Goal: Navigation & Orientation: Find specific page/section

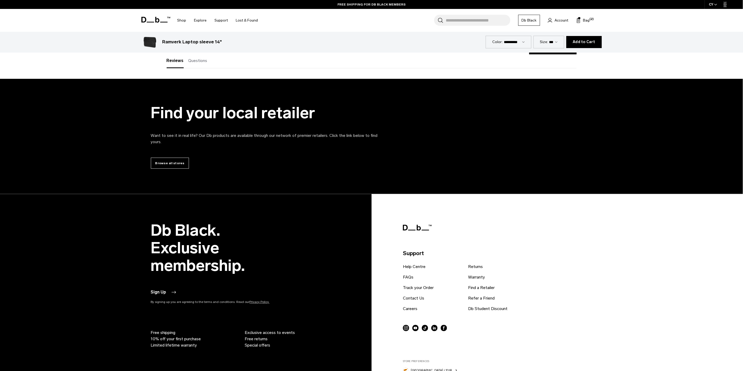
scroll to position [1402, 0]
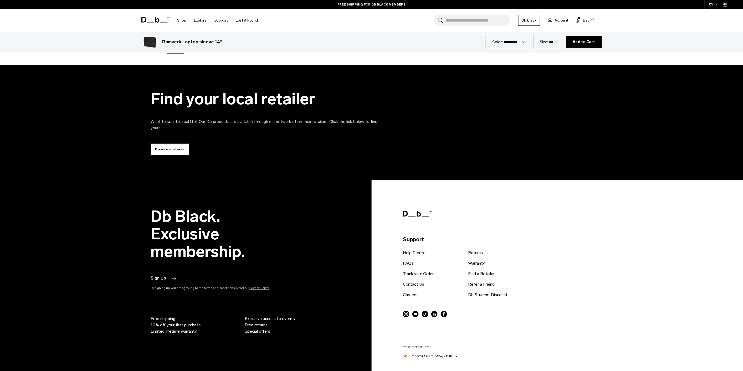
click at [169, 146] on link "Browse all stores" at bounding box center [170, 149] width 38 height 11
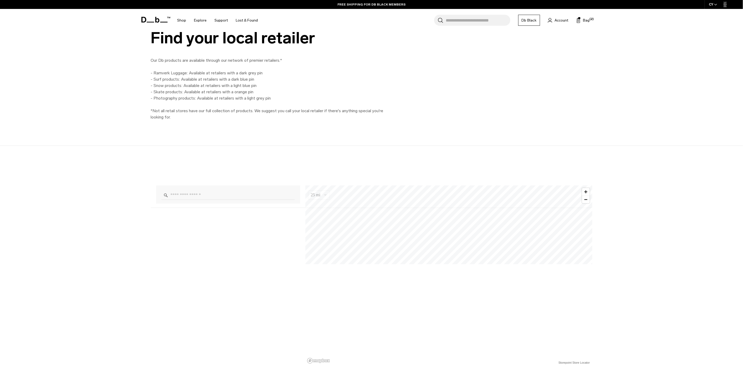
scroll to position [514, 0]
